Goal: Entertainment & Leisure: Consume media (video, audio)

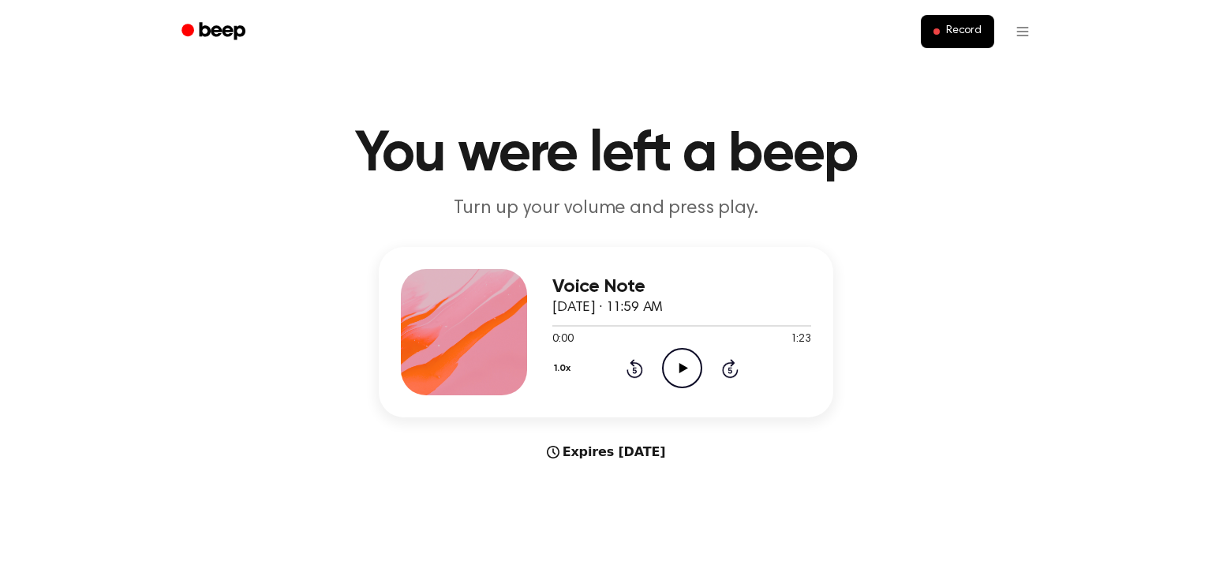
click at [688, 361] on icon "Play Audio" at bounding box center [682, 368] width 40 height 40
click at [635, 370] on icon at bounding box center [634, 370] width 4 height 6
click at [635, 369] on icon "Rewind 5 seconds" at bounding box center [634, 368] width 17 height 21
click at [635, 370] on icon at bounding box center [634, 370] width 4 height 6
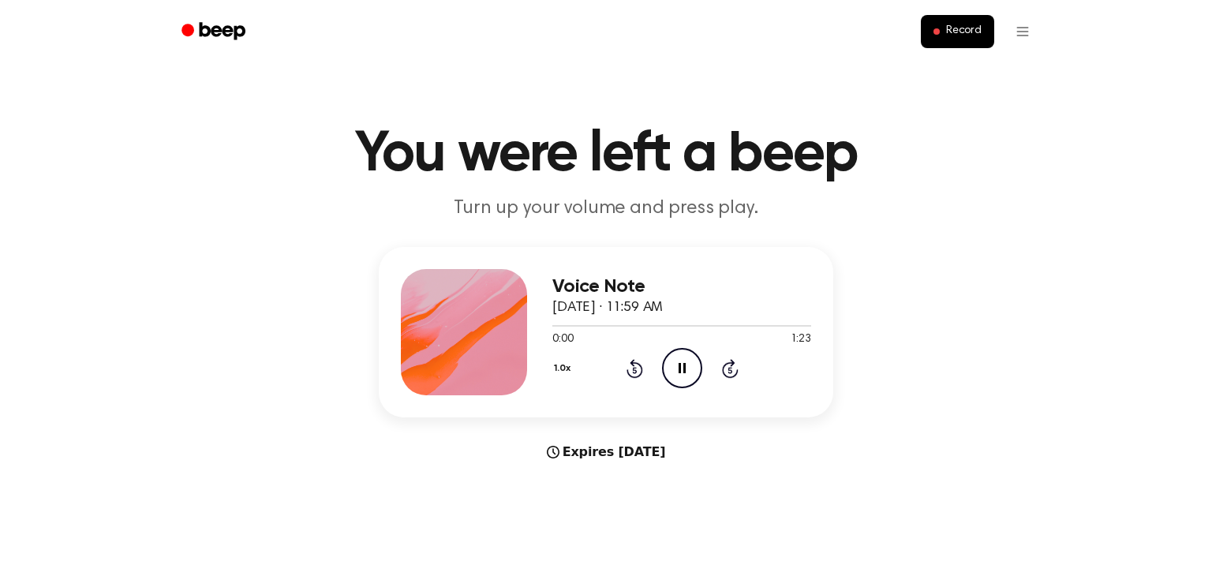
click at [635, 370] on icon at bounding box center [634, 370] width 4 height 6
click at [697, 373] on icon "Pause Audio" at bounding box center [682, 368] width 40 height 40
click at [700, 373] on circle at bounding box center [682, 368] width 39 height 39
click at [690, 376] on icon "Pause Audio" at bounding box center [682, 368] width 40 height 40
click at [693, 362] on icon "Play Audio" at bounding box center [682, 368] width 40 height 40
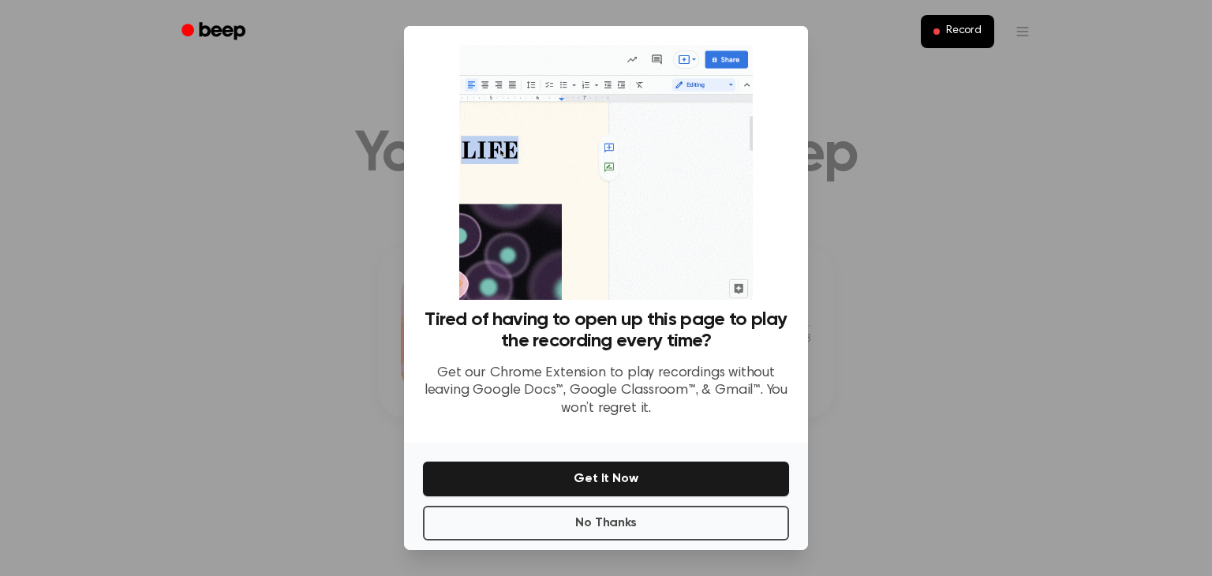
click at [890, 164] on div at bounding box center [606, 288] width 1212 height 576
click at [883, 198] on div at bounding box center [606, 288] width 1212 height 576
click at [750, 529] on button "No Thanks" at bounding box center [606, 523] width 366 height 35
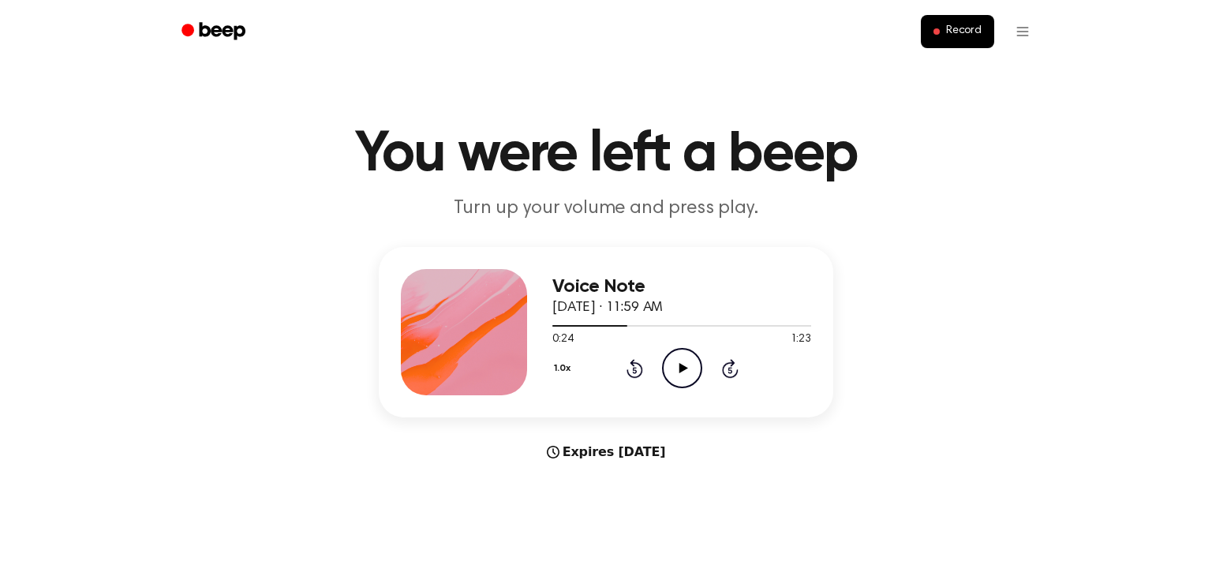
click at [684, 375] on icon "Play Audio" at bounding box center [682, 368] width 40 height 40
click at [691, 379] on icon "Play Audio" at bounding box center [682, 368] width 40 height 40
click at [1181, 451] on div "Voice Note [DATE] · 11:59 AM 1:23 1:23 Your browser does not support the [objec…" at bounding box center [606, 354] width 1175 height 215
click at [1196, 511] on main "You were left a beep Turn up your volume and press play. Voice Note [DATE] · 11…" at bounding box center [606, 471] width 1212 height 943
click at [1160, 40] on header "Record" at bounding box center [606, 31] width 1212 height 63
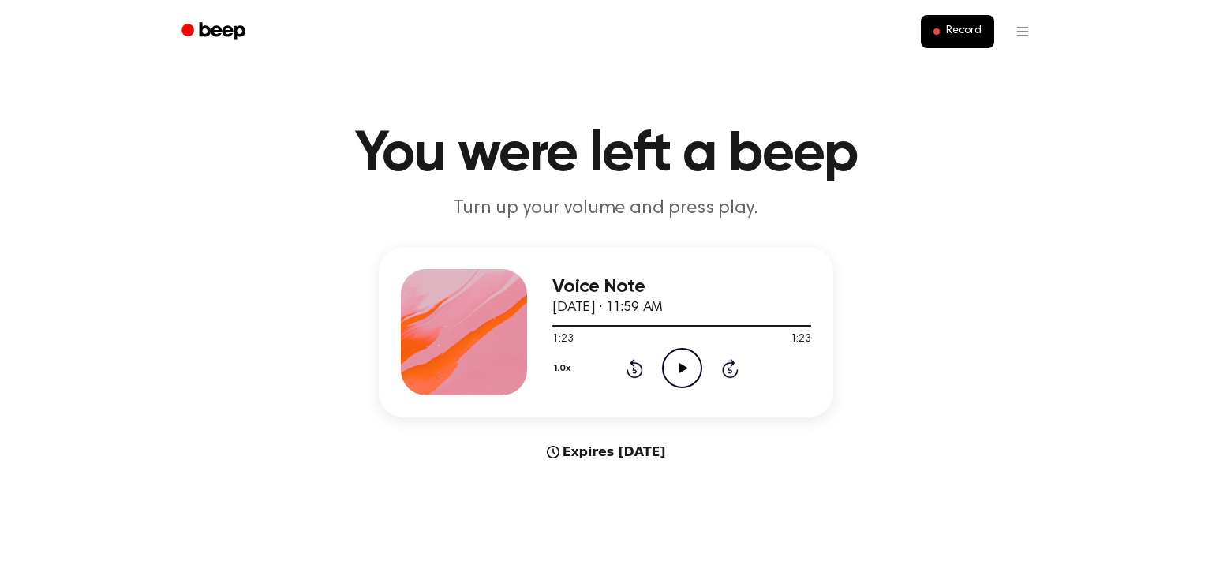
click at [1152, 51] on header "Record" at bounding box center [606, 31] width 1212 height 63
